Goal: Contribute content

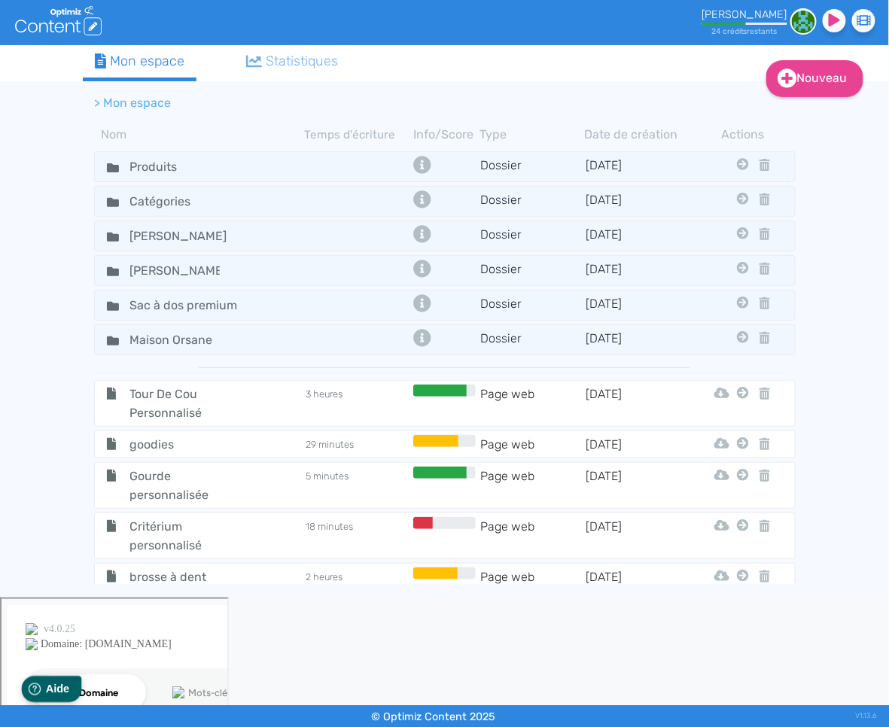
click at [39, 694] on icon "Help" at bounding box center [34, 689] width 13 height 13
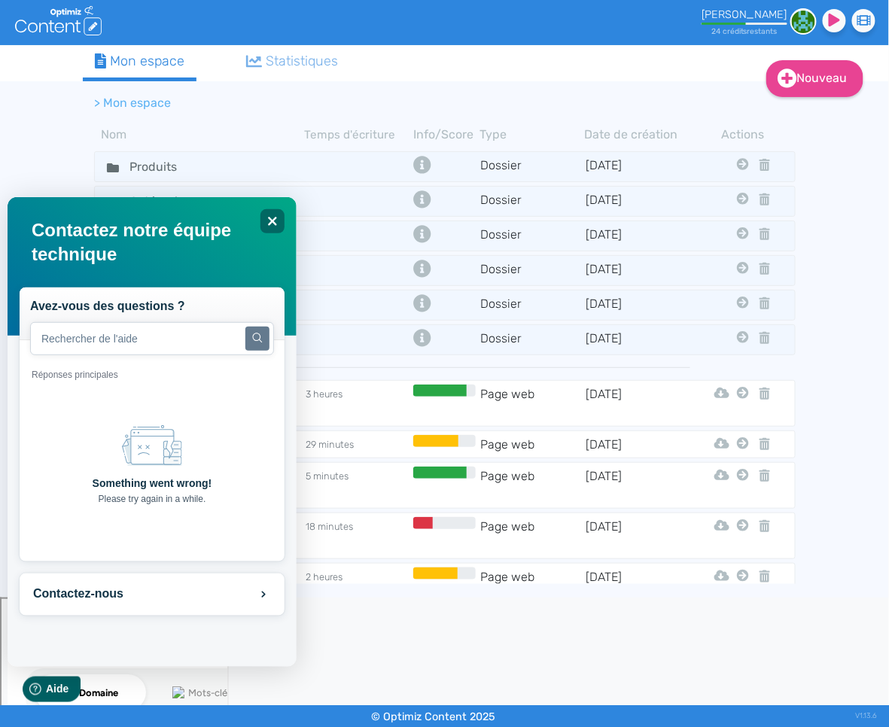
click at [154, 452] on icon "Created with Sketch." at bounding box center [151, 445] width 60 height 60
click at [271, 222] on icon "Close" at bounding box center [271, 220] width 11 height 11
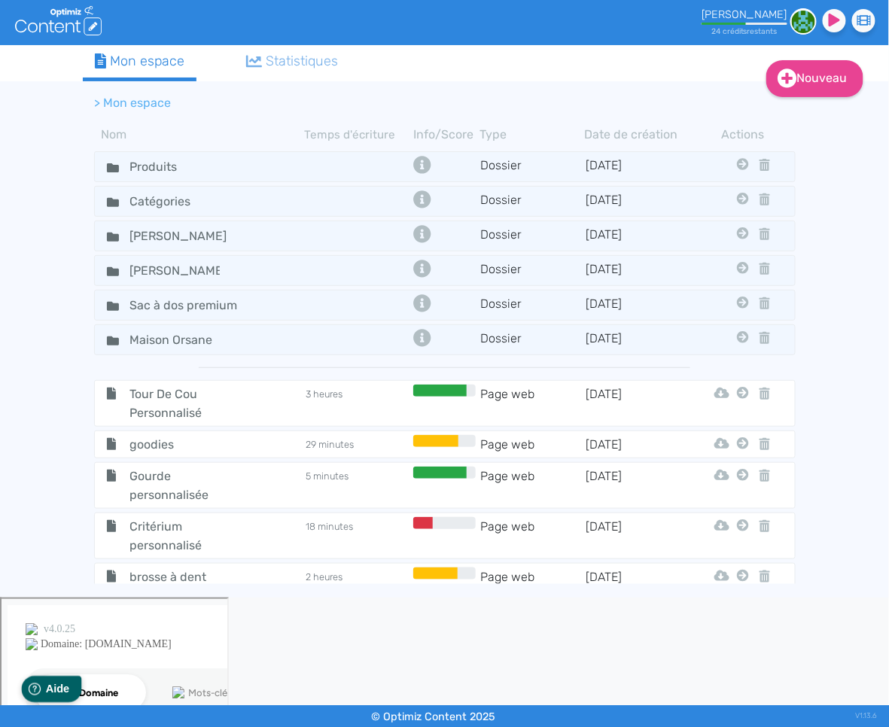
click at [50, 684] on span "Aide" at bounding box center [57, 688] width 24 height 13
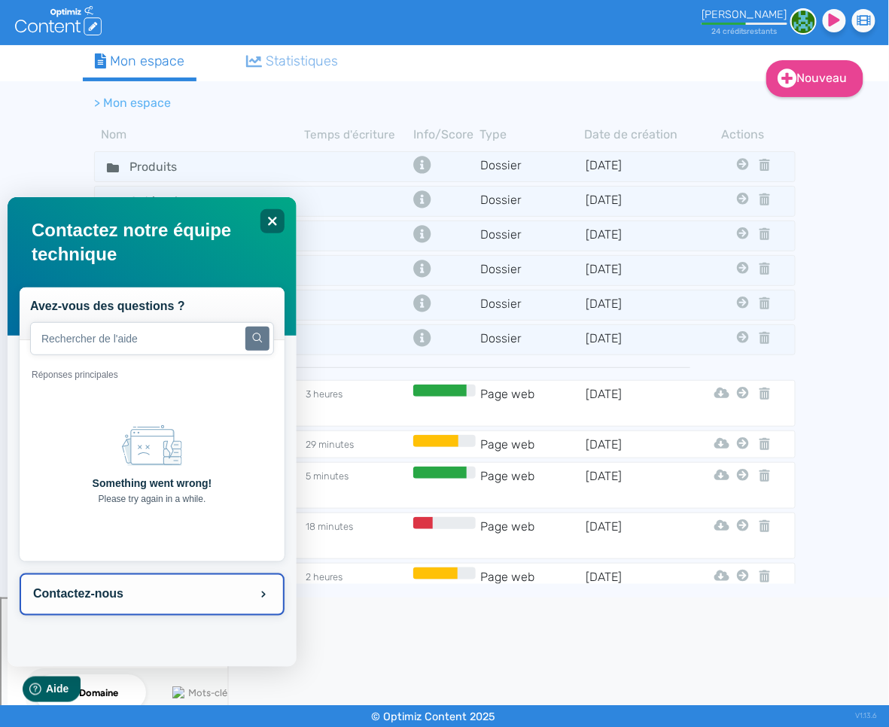
click at [114, 592] on button "Contactez-nous" at bounding box center [151, 594] width 265 height 42
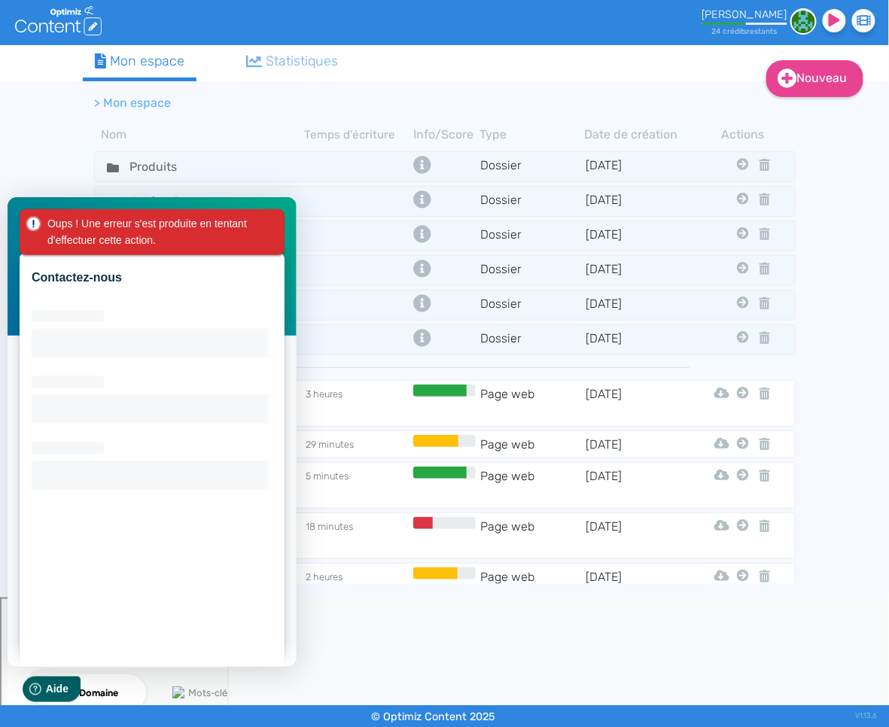
click at [103, 236] on div "Oups ! Une erreur s'est produite en tentant d'effectuer cette action." at bounding box center [155, 232] width 216 height 34
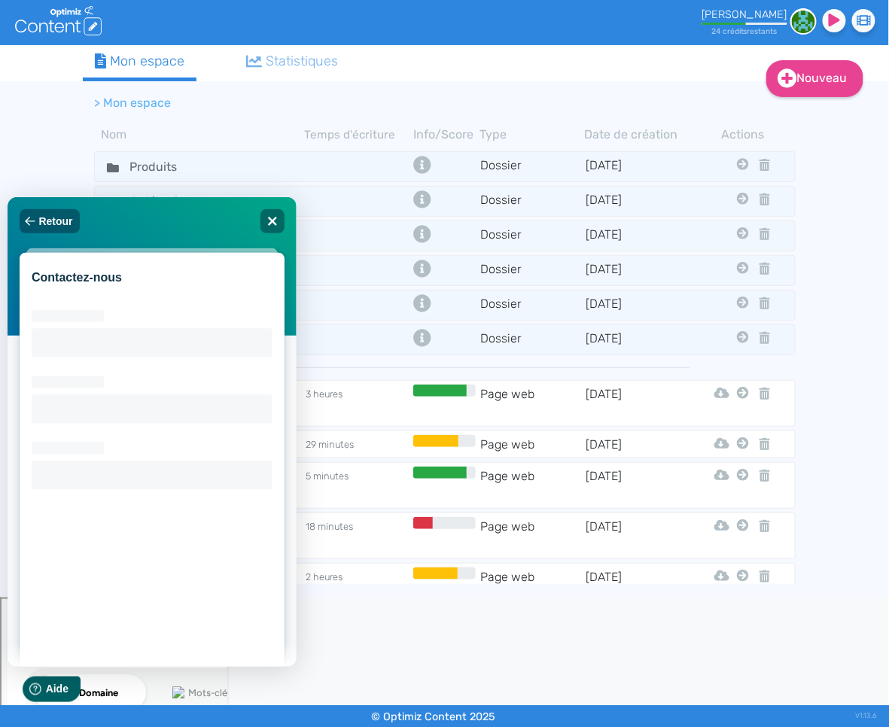
click at [65, 291] on div "Contactez-nous Loading interface..." at bounding box center [151, 487] width 265 height 470
click at [59, 224] on span "Retour" at bounding box center [55, 221] width 34 height 12
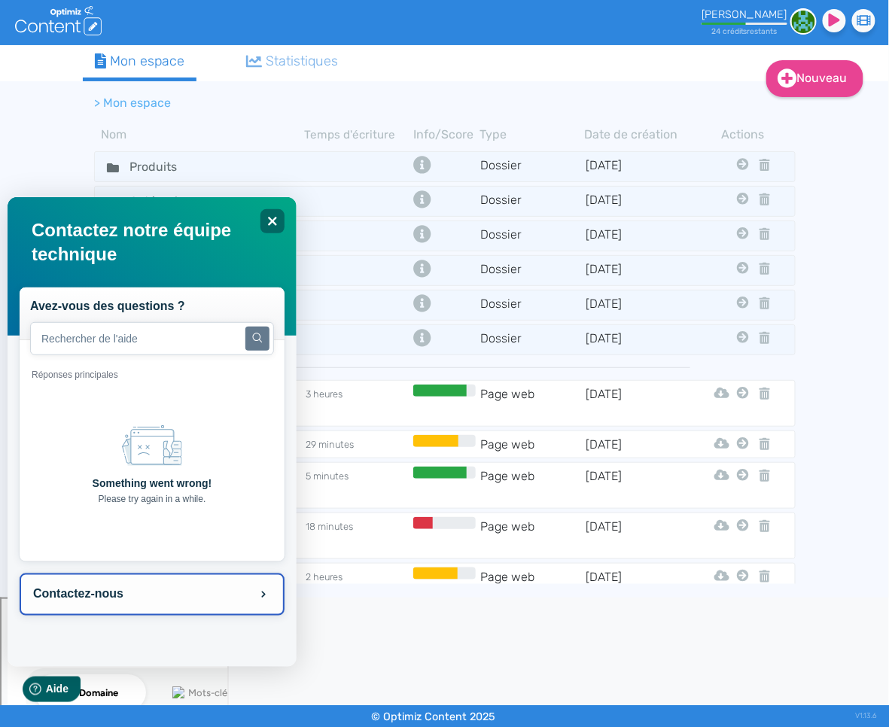
click at [108, 596] on button "Contactez-nous" at bounding box center [151, 594] width 265 height 42
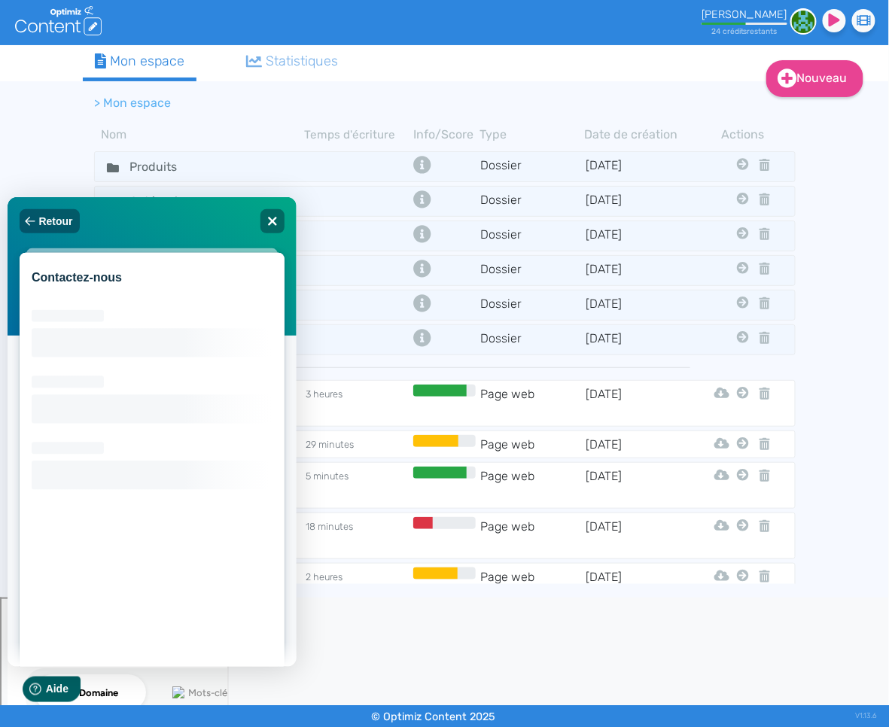
click at [492, 720] on small "© Optimiz Content 2025" at bounding box center [434, 717] width 124 height 13
click at [490, 720] on small "© Optimiz Content 2025" at bounding box center [434, 717] width 124 height 13
click at [45, 689] on span "Aide" at bounding box center [57, 688] width 24 height 13
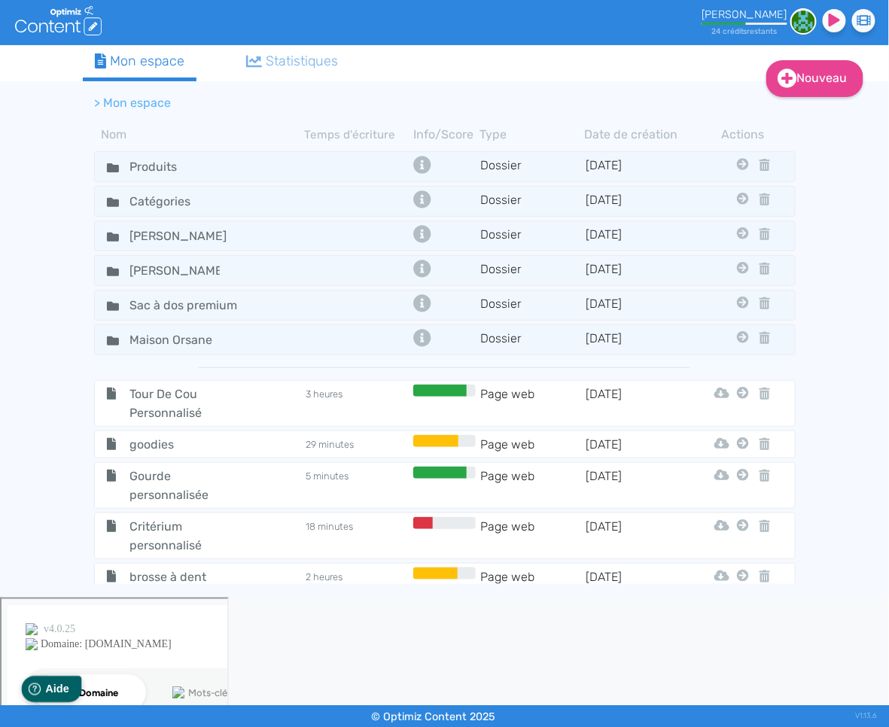
click at [45, 688] on span "Aide" at bounding box center [57, 688] width 24 height 13
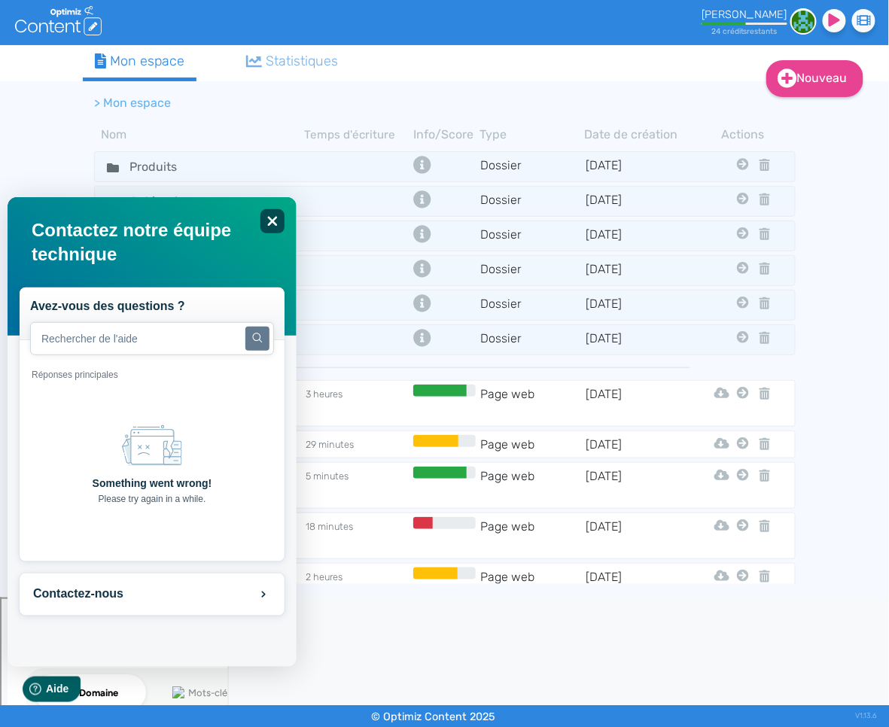
click at [263, 210] on div "Close" at bounding box center [272, 221] width 24 height 24
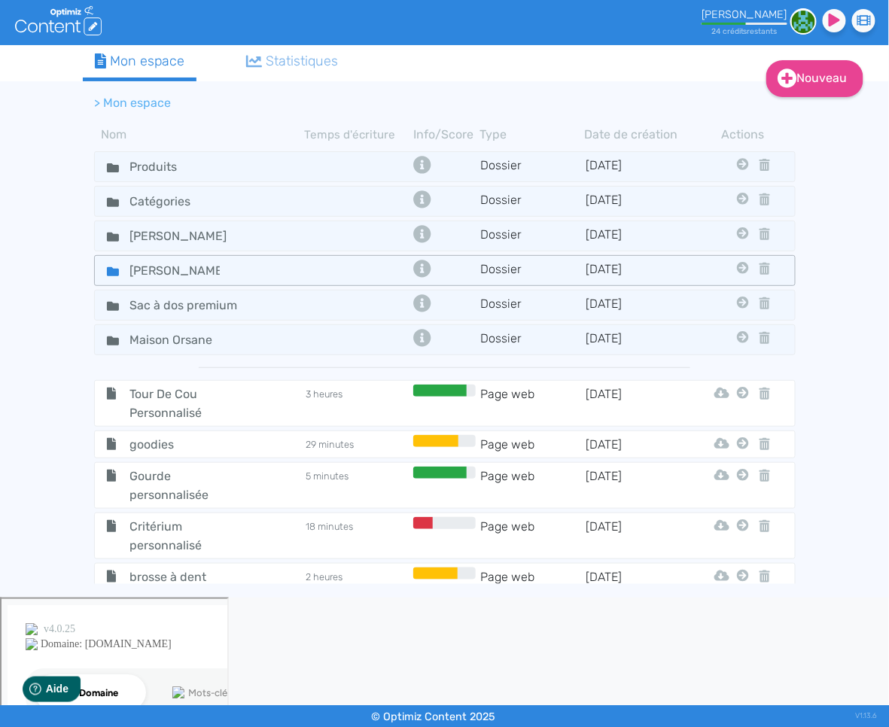
click at [110, 267] on icon at bounding box center [113, 271] width 12 height 9
click at [111, 267] on icon at bounding box center [113, 271] width 12 height 9
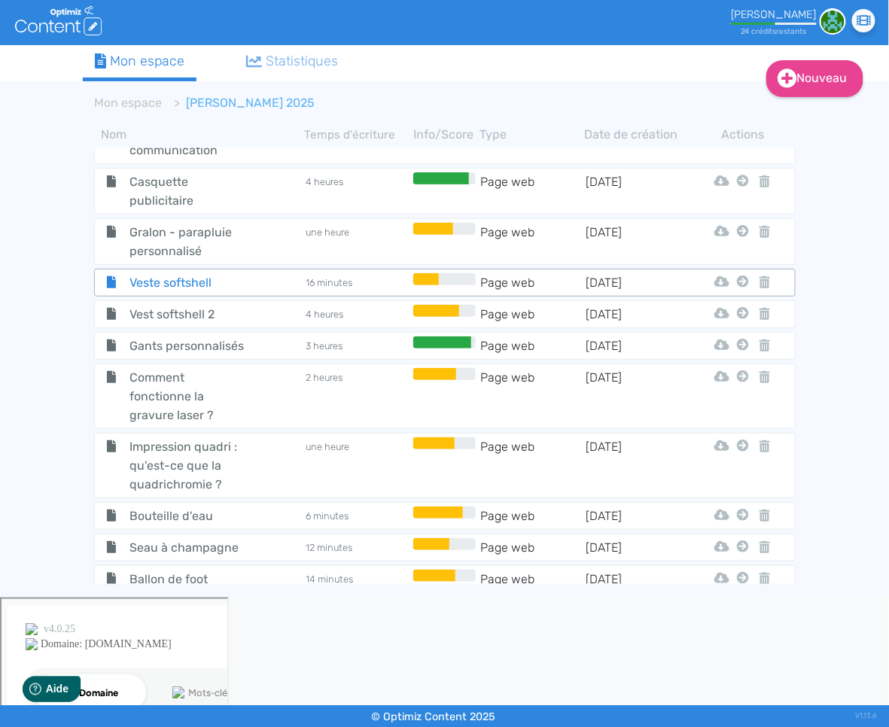
scroll to position [2319, 0]
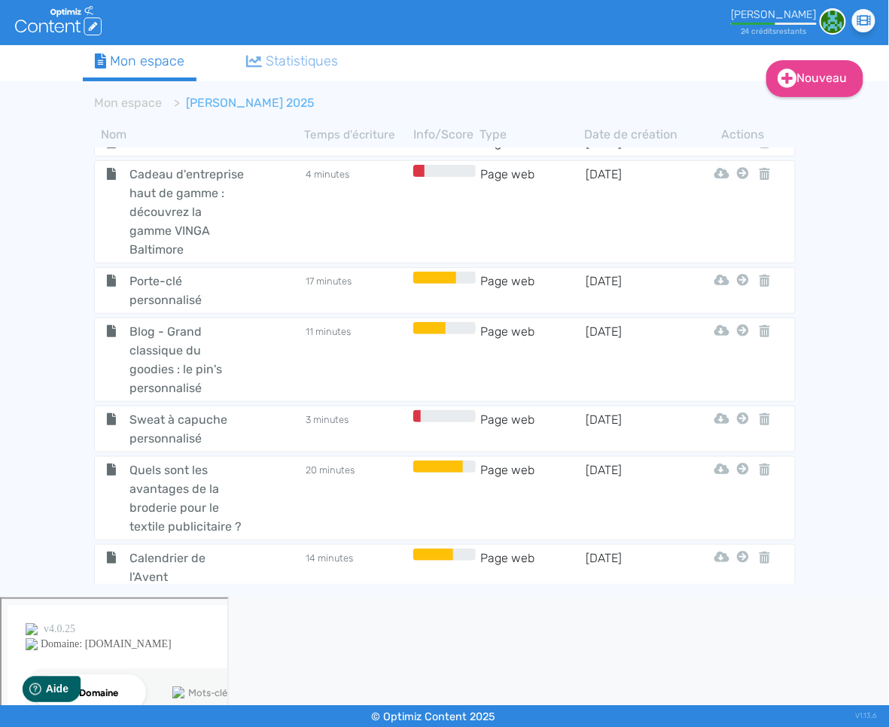
click at [148, 599] on span "goodies photographe" at bounding box center [187, 618] width 139 height 38
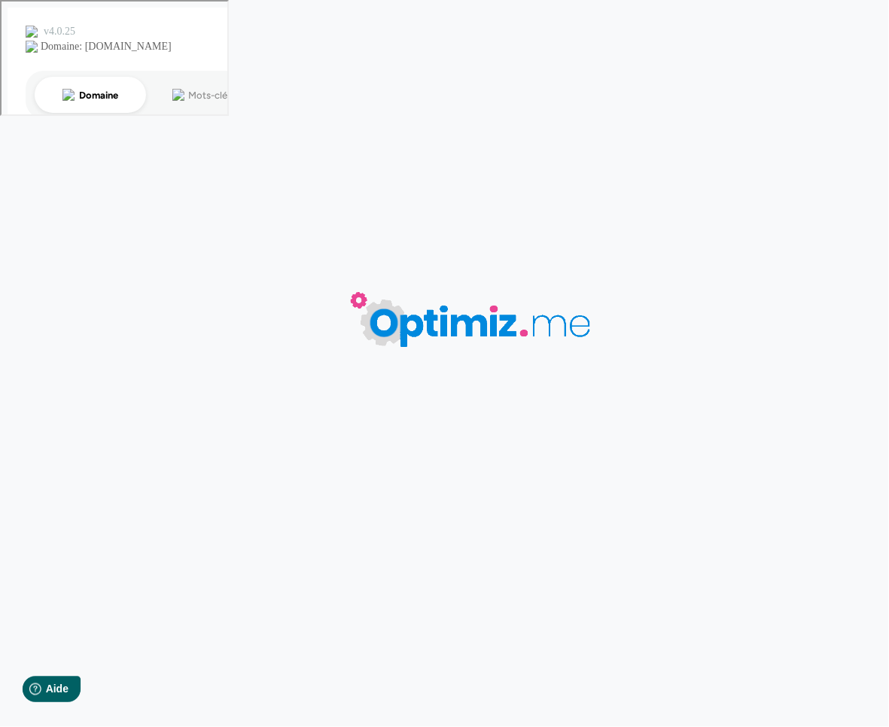
type input "goodies photographe"
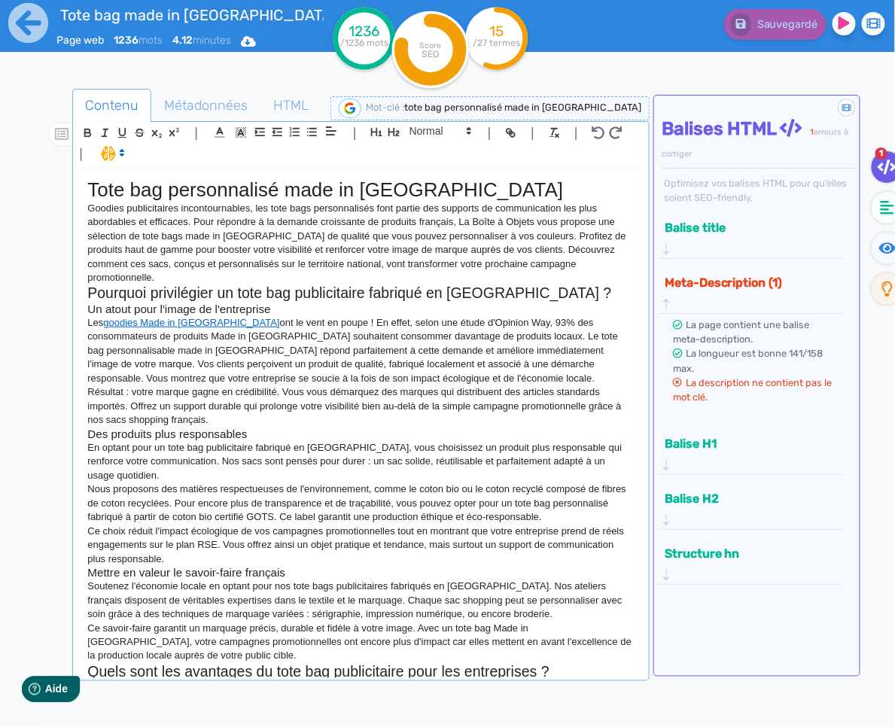
scroll to position [772, 0]
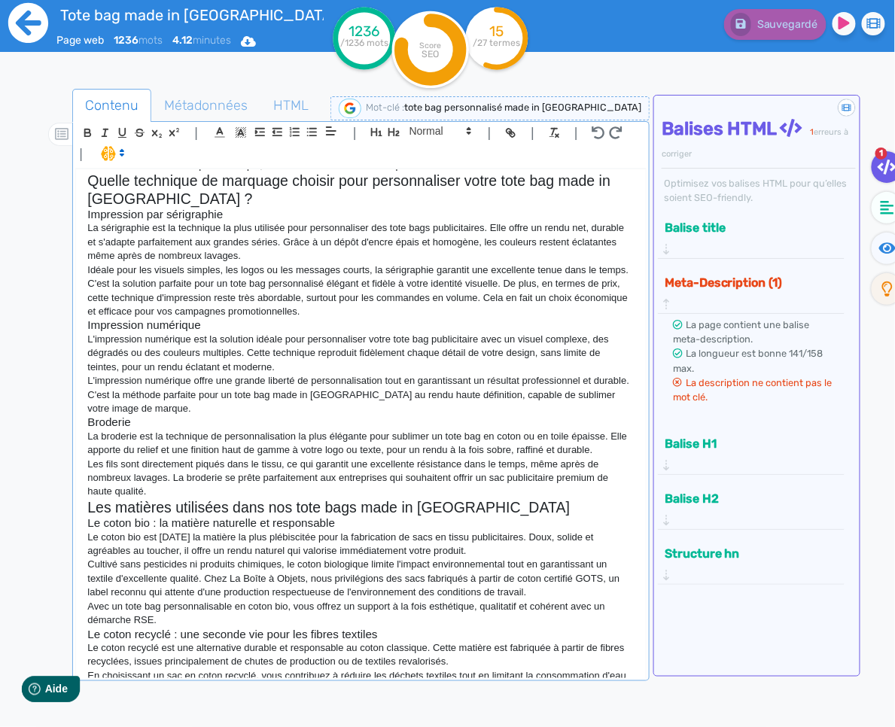
click at [35, 32] on icon at bounding box center [28, 23] width 40 height 40
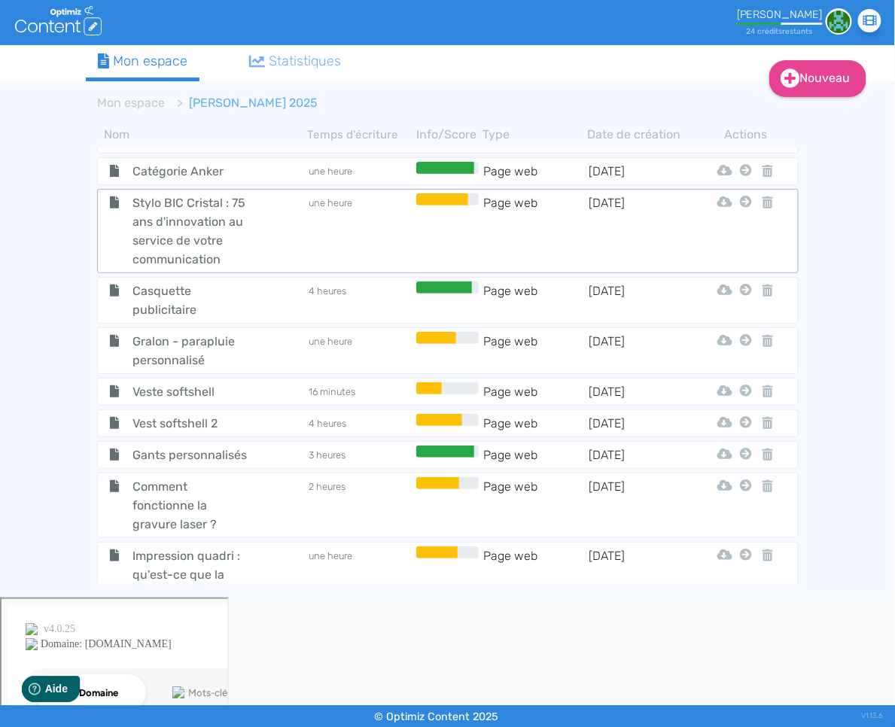
scroll to position [2270, 0]
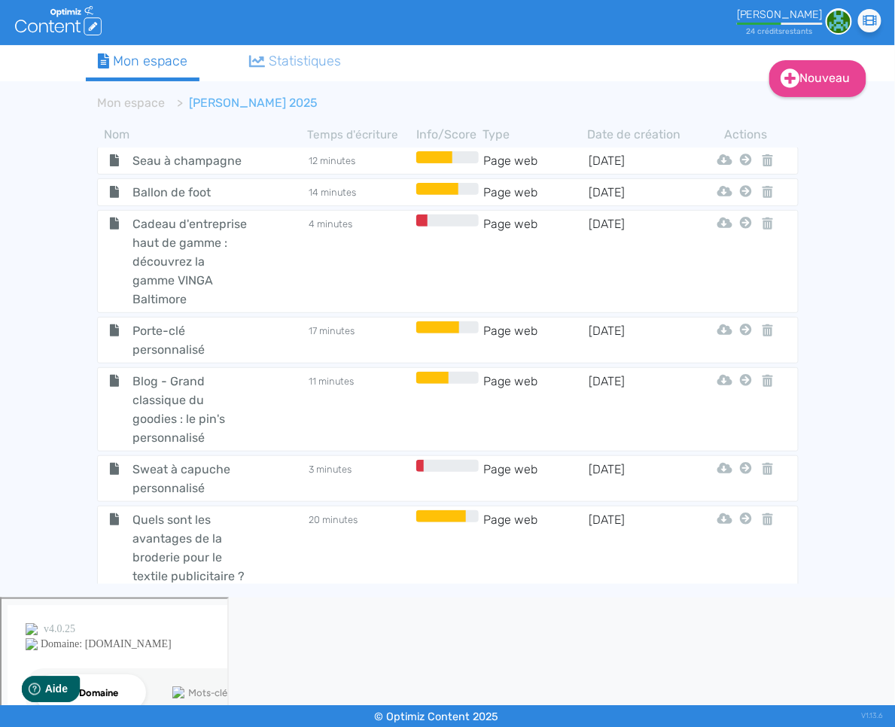
click at [169, 649] on span "goodies photographe" at bounding box center [190, 668] width 139 height 38
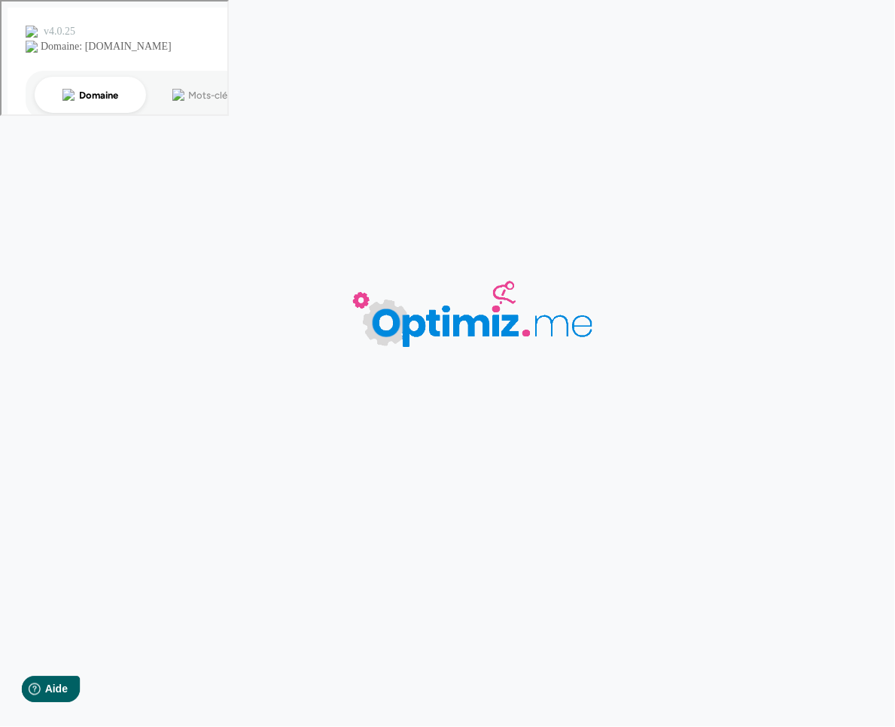
type input "goodies photographe"
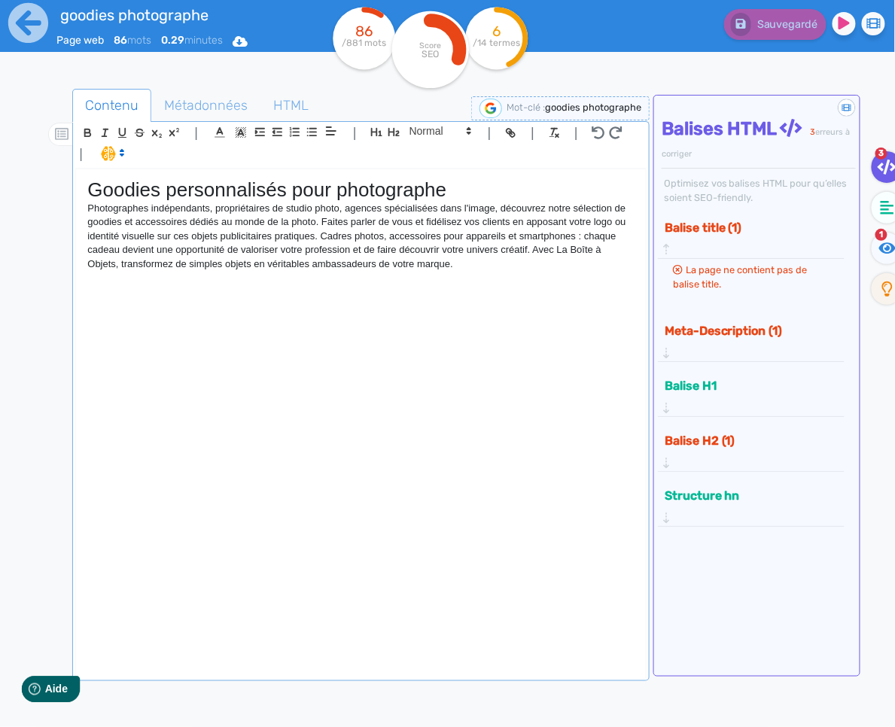
click at [442, 257] on p "Photographes indépendants, propriétaires de studio photo, agences spécialisées …" at bounding box center [360, 236] width 547 height 69
click at [485, 315] on div "Goodies personnalisés pour photographe Photographes indépendants, propriétaires…" at bounding box center [361, 423] width 570 height 509
click at [64, 685] on span "Aide" at bounding box center [57, 688] width 24 height 13
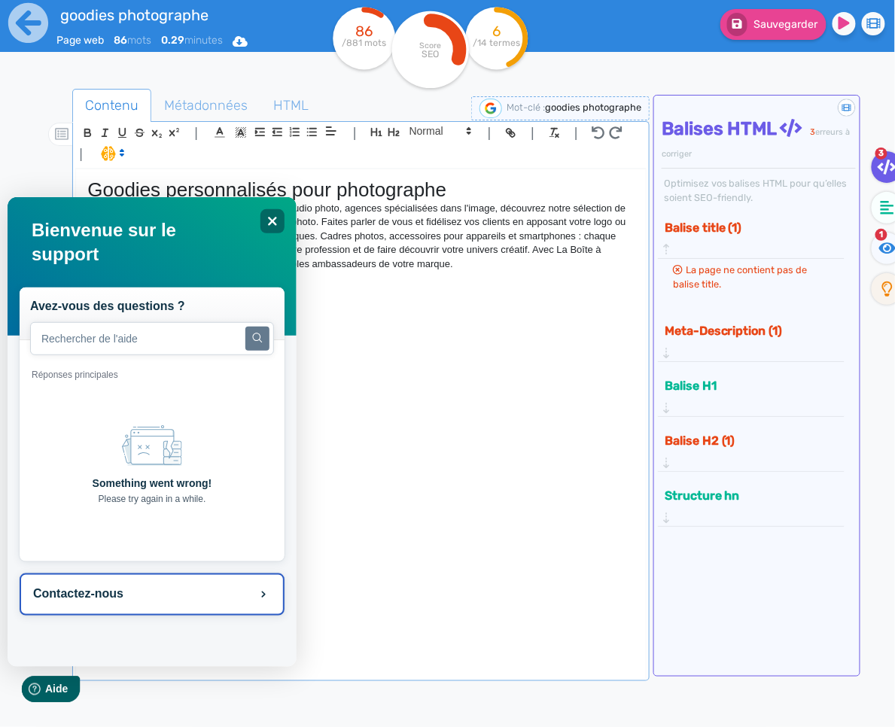
click at [129, 599] on button "Contactez-nous" at bounding box center [151, 594] width 265 height 42
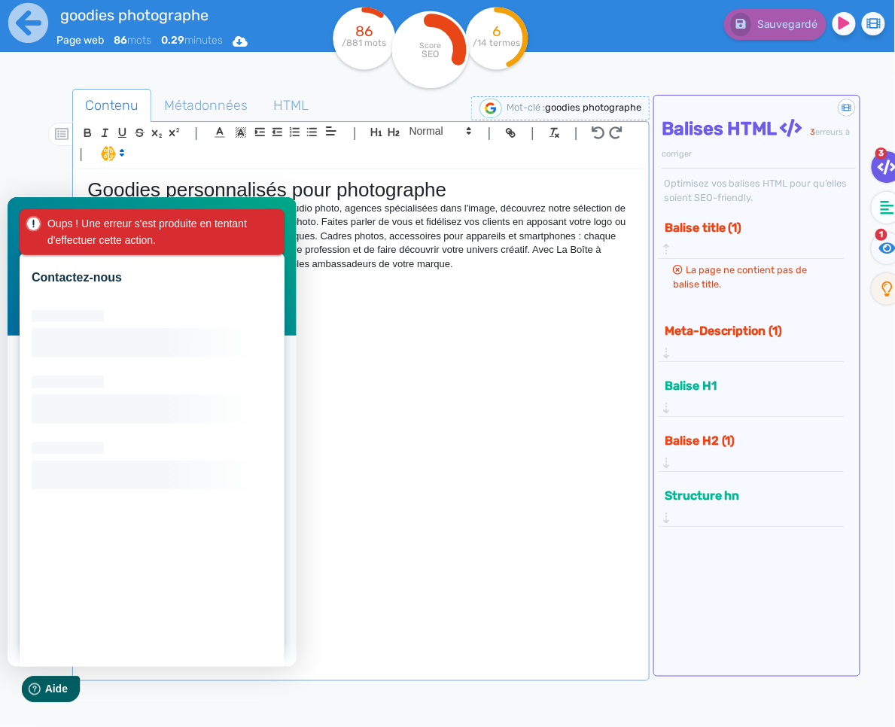
click at [251, 224] on div "Oups ! Une erreur s'est produite en tentant d'effectuer cette action." at bounding box center [155, 232] width 216 height 34
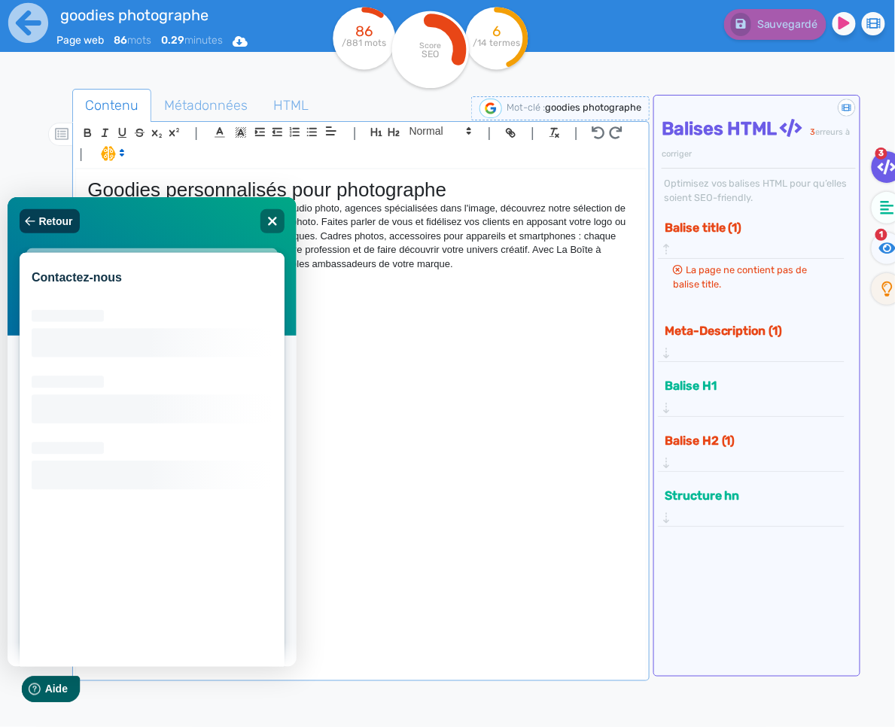
click at [44, 224] on span "Retour" at bounding box center [55, 221] width 34 height 12
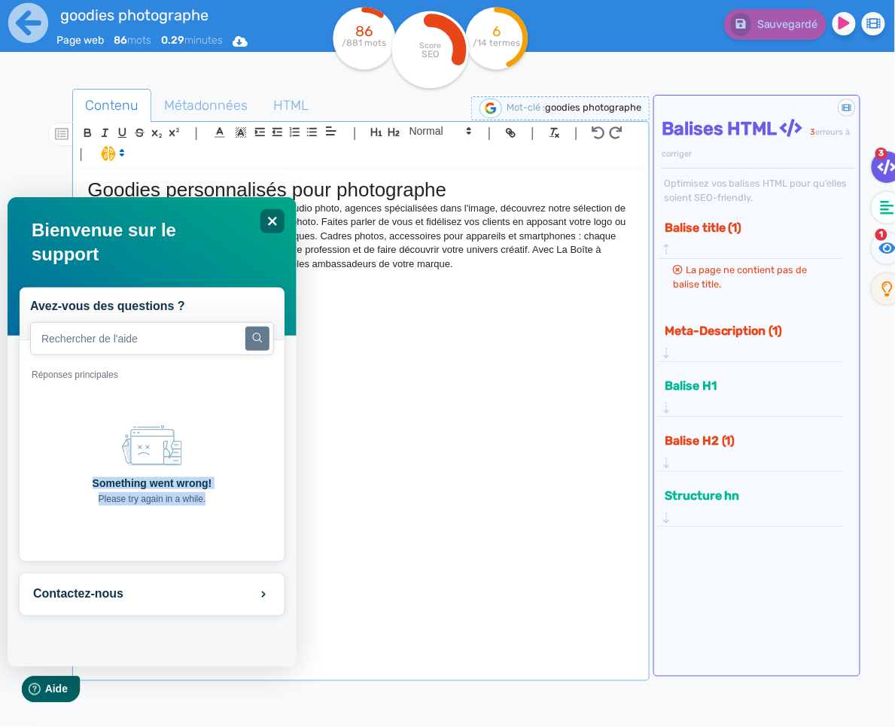
drag, startPoint x: 91, startPoint y: 485, endPoint x: 207, endPoint y: 500, distance: 116.9
click at [207, 500] on div "Created with Sketch. Something went wrong! Please try again in a while." at bounding box center [151, 460] width 120 height 90
click at [207, 500] on p "Please try again in a while." at bounding box center [151, 499] width 120 height 14
click at [270, 221] on icon "Fermer" at bounding box center [272, 221] width 10 height 10
